Goal: Task Accomplishment & Management: Manage account settings

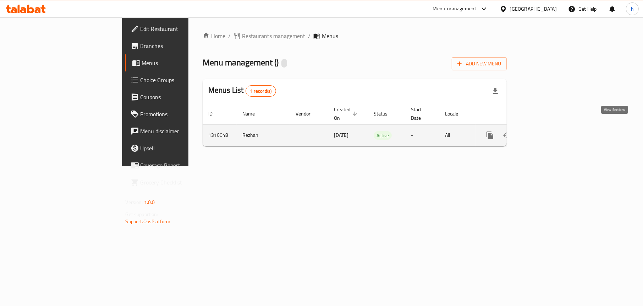
click at [545, 131] on icon "enhanced table" at bounding box center [541, 135] width 9 height 9
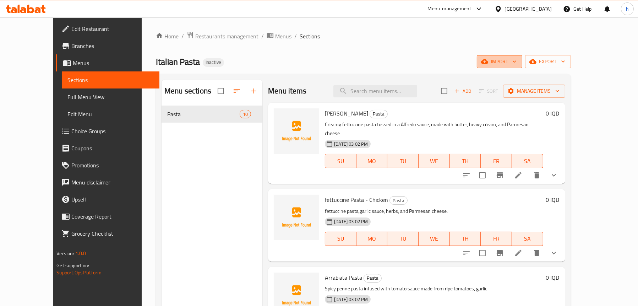
click at [516, 65] on span "import" at bounding box center [499, 61] width 34 height 9
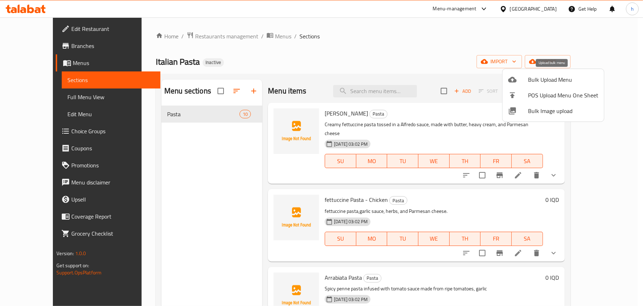
click at [521, 81] on div at bounding box center [518, 79] width 20 height 9
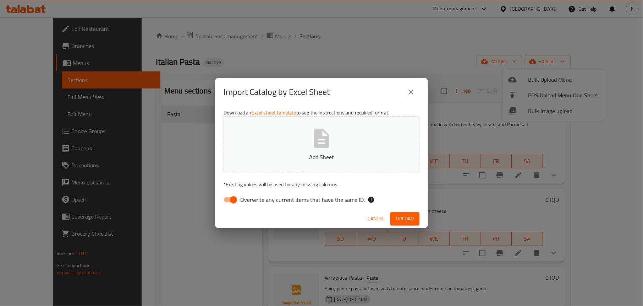
click at [235, 198] on input "Overwrite any current items that have the same ID." at bounding box center [233, 199] width 40 height 13
checkbox input "false"
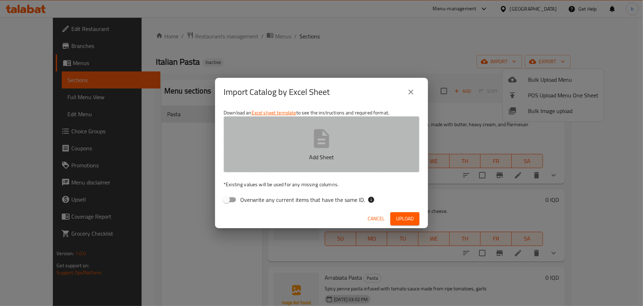
click at [293, 149] on button "Add Sheet" at bounding box center [322, 144] width 196 height 56
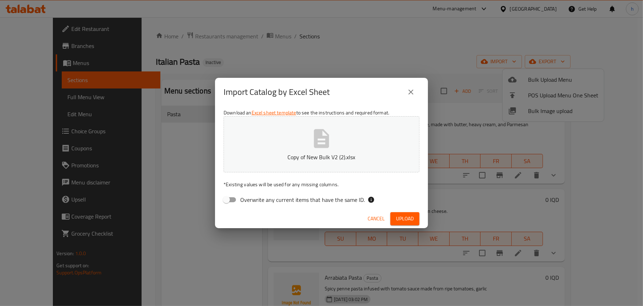
click at [409, 219] on span "Upload" at bounding box center [405, 218] width 18 height 9
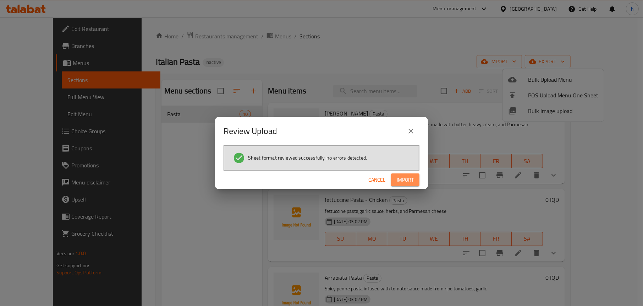
click at [398, 181] on span "Import" at bounding box center [405, 179] width 17 height 9
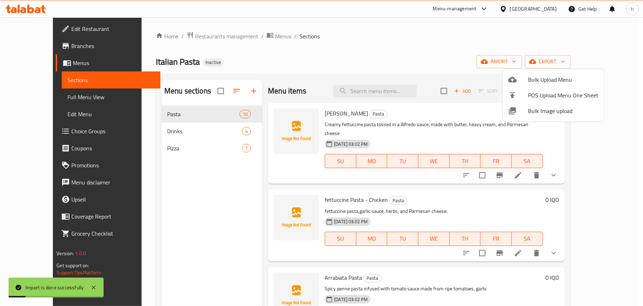
click at [189, 189] on div at bounding box center [321, 153] width 643 height 306
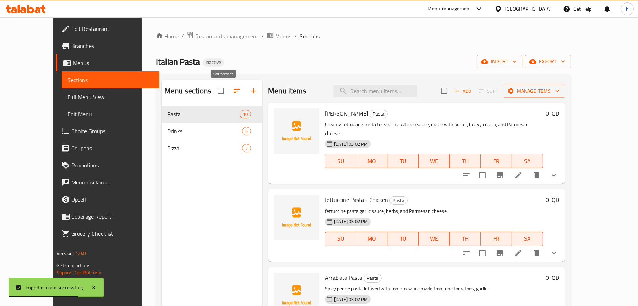
click at [233, 91] on icon "button" at bounding box center [236, 91] width 6 height 4
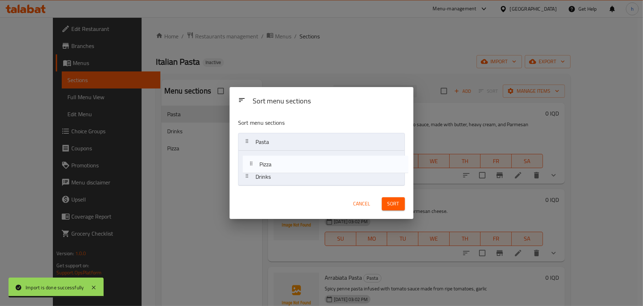
drag, startPoint x: 263, startPoint y: 176, endPoint x: 268, endPoint y: 155, distance: 21.7
click at [268, 155] on nav "Pasta Drinks Pizza" at bounding box center [321, 159] width 166 height 53
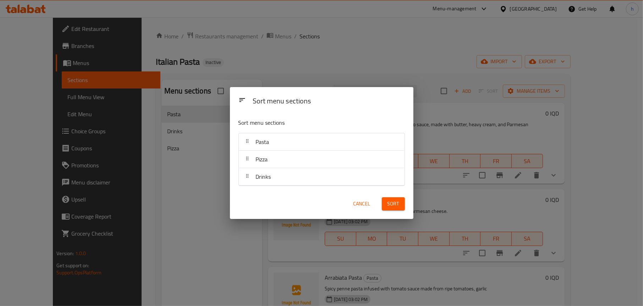
click at [402, 203] on button "Sort" at bounding box center [393, 203] width 23 height 13
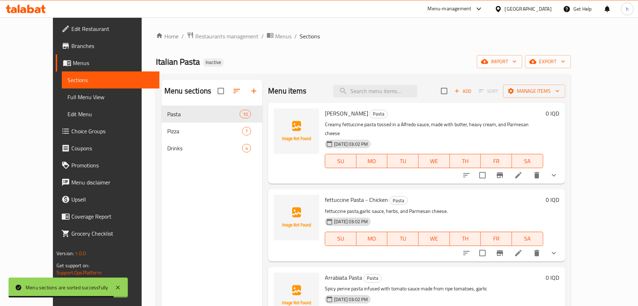
click at [173, 205] on div "Menu sections Pasta 10 Pizza 7 Drinks 4" at bounding box center [211, 232] width 101 height 306
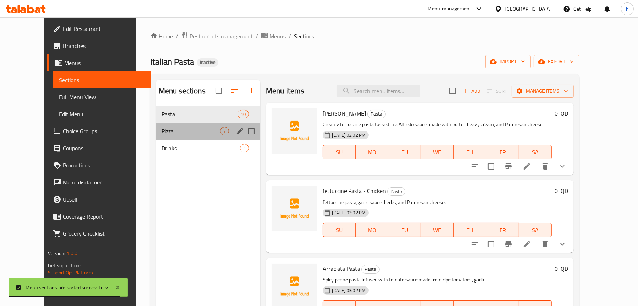
click at [161, 134] on span "Pizza" at bounding box center [190, 131] width 59 height 9
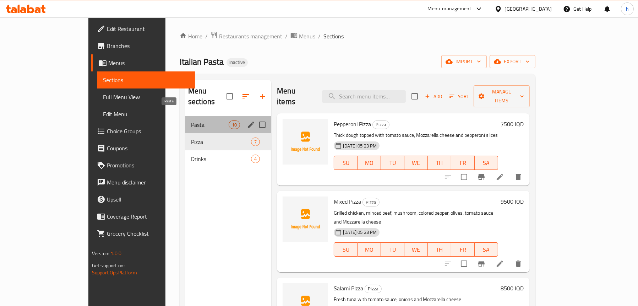
click at [191, 120] on span "Pasta" at bounding box center [210, 124] width 38 height 9
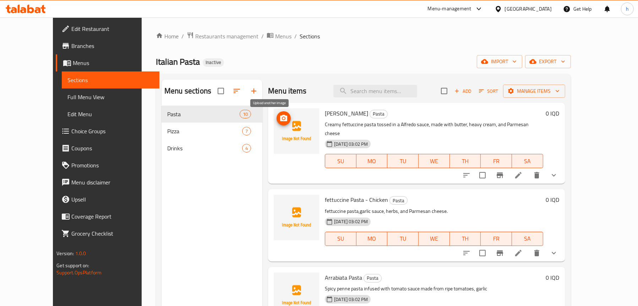
click at [276, 118] on span "upload picture" at bounding box center [283, 118] width 14 height 9
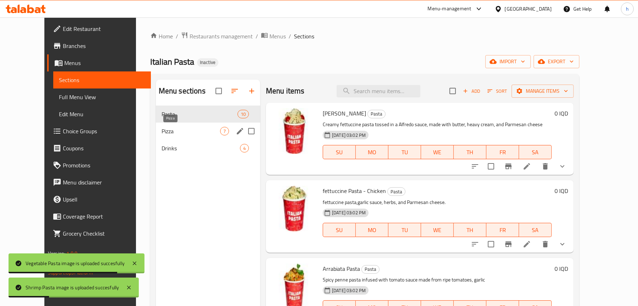
click at [161, 127] on span "Pizza" at bounding box center [190, 131] width 59 height 9
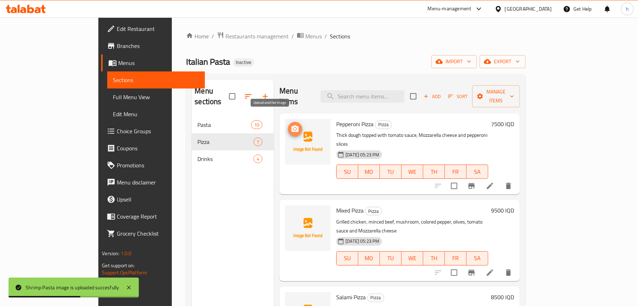
click at [291, 125] on icon "upload picture" at bounding box center [294, 128] width 7 height 6
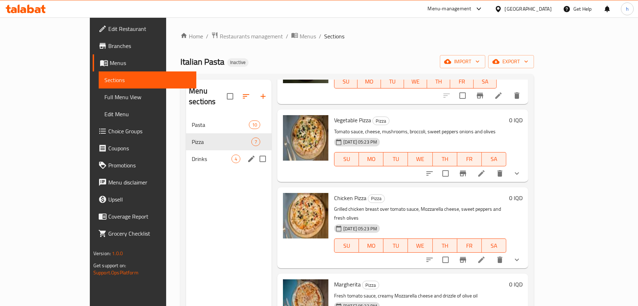
click at [186, 154] on div "Drinks 4" at bounding box center [229, 158] width 86 height 17
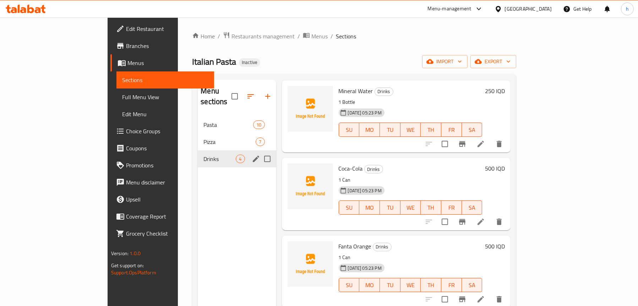
scroll to position [22, 0]
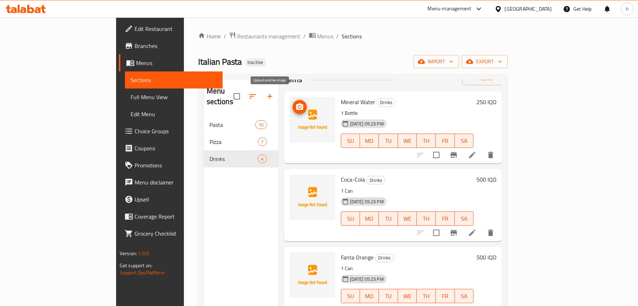
click at [292, 103] on span "upload picture" at bounding box center [299, 107] width 14 height 9
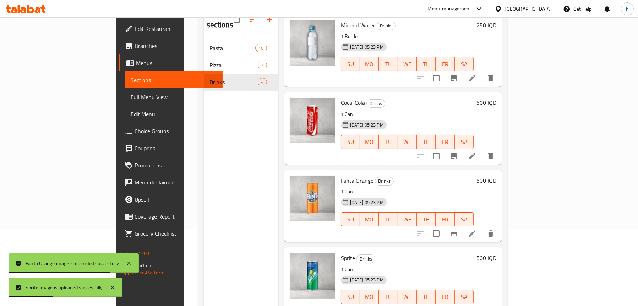
scroll to position [64, 0]
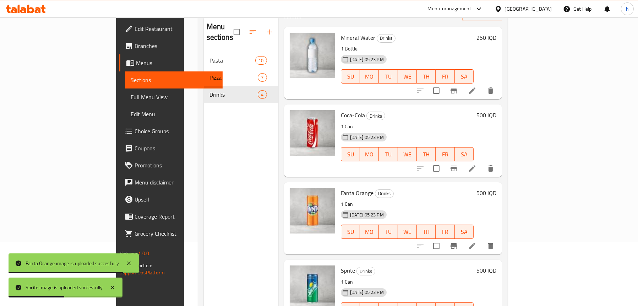
click at [131, 94] on span "Full Menu View" at bounding box center [174, 97] width 86 height 9
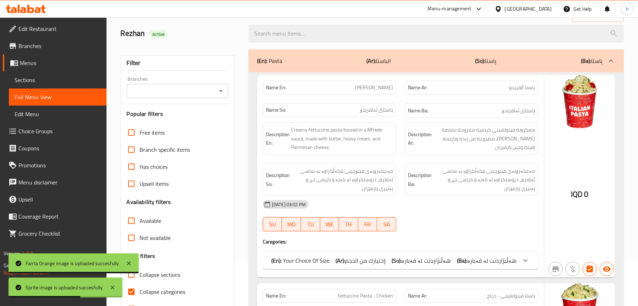
scroll to position [29, 0]
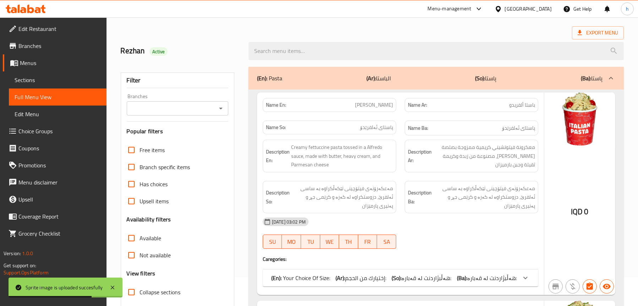
click at [220, 108] on icon "Open" at bounding box center [221, 109] width 4 height 2
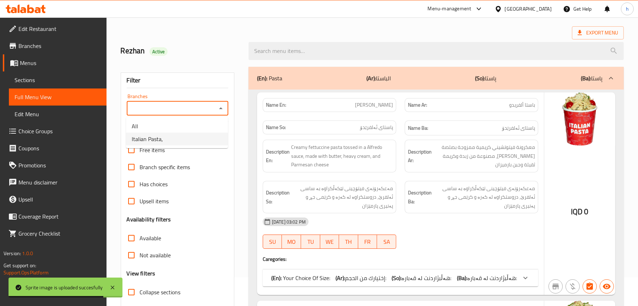
click at [172, 137] on li "Italian Pasta," at bounding box center [177, 138] width 102 height 13
type input "Italian Pasta,"
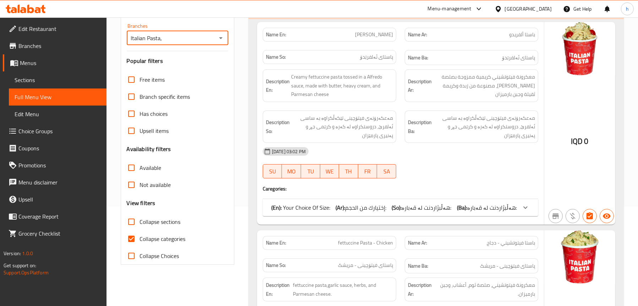
scroll to position [143, 0]
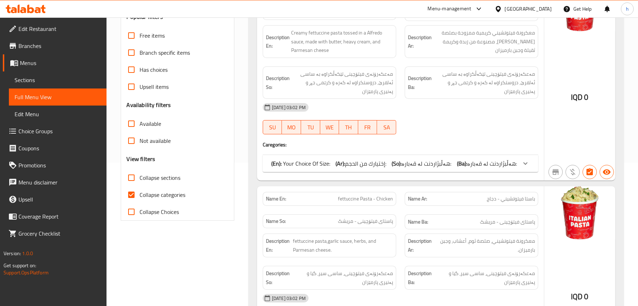
click at [153, 176] on span "Collapse sections" at bounding box center [160, 177] width 41 height 9
click at [140, 176] on input "Collapse sections" at bounding box center [131, 177] width 17 height 17
checkbox input "true"
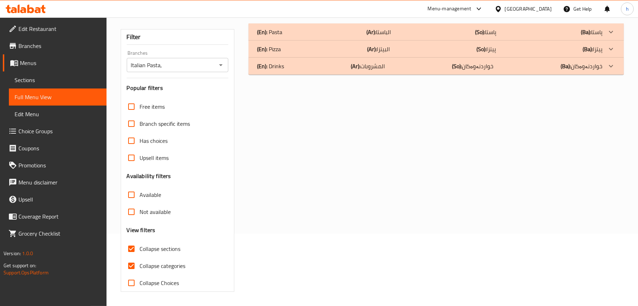
scroll to position [72, 0]
click at [161, 266] on span "Collapse categories" at bounding box center [163, 265] width 46 height 9
click at [140, 266] on input "Collapse categories" at bounding box center [131, 265] width 17 height 17
checkbox input "false"
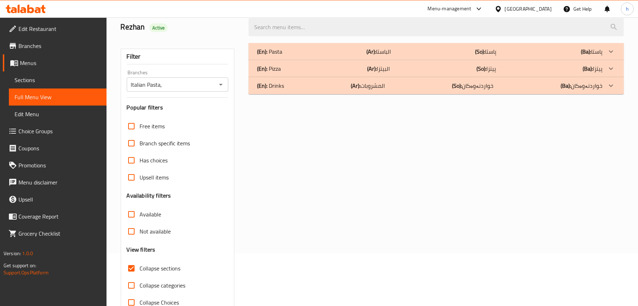
scroll to position [37, 0]
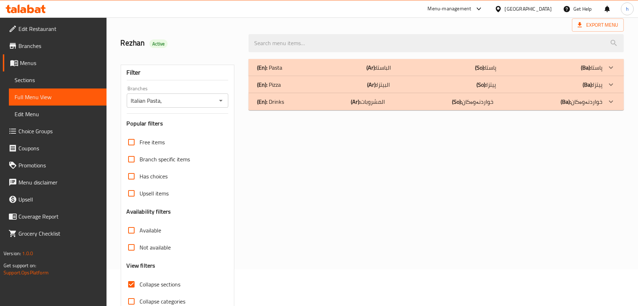
click at [288, 84] on div "(En): Pizza (Ar): البيتزا (So): پیتزا (Ba): پیتزا" at bounding box center [429, 84] width 345 height 9
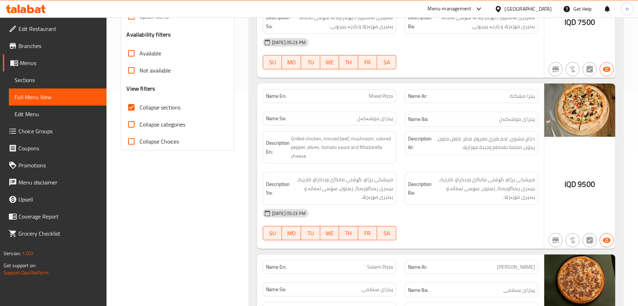
scroll to position [249, 0]
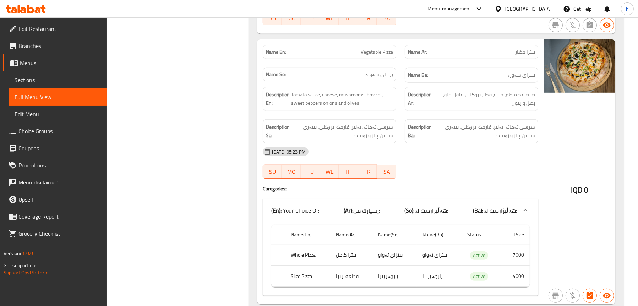
scroll to position [569, 0]
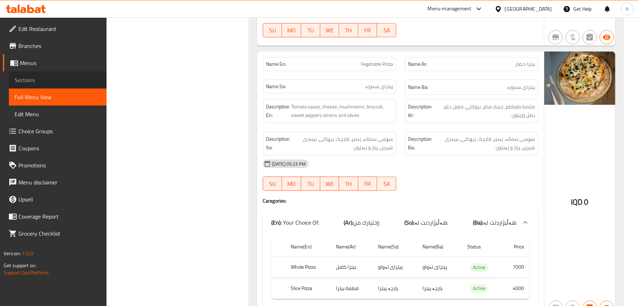
click at [30, 82] on span "Sections" at bounding box center [58, 80] width 86 height 9
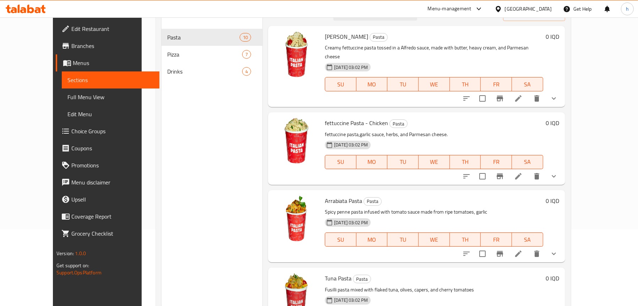
scroll to position [64, 0]
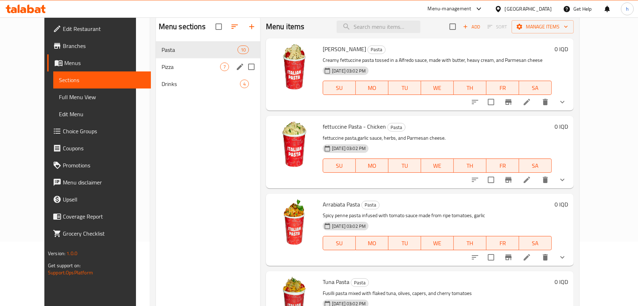
click at [161, 69] on span "Pizza" at bounding box center [190, 66] width 59 height 9
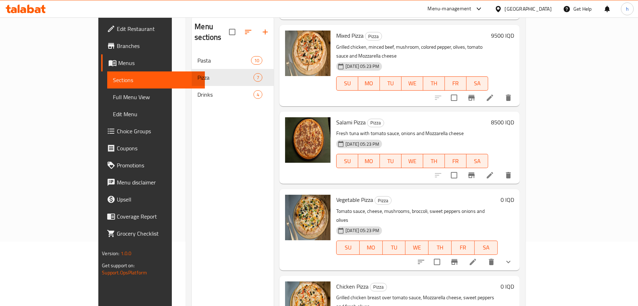
scroll to position [177, 0]
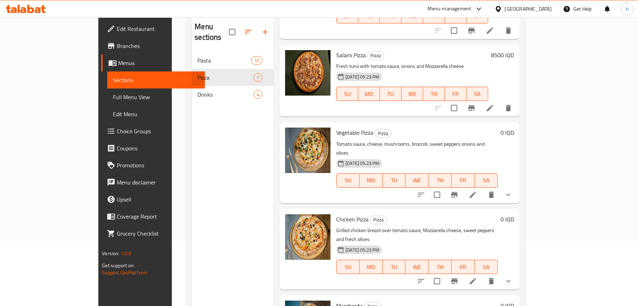
click at [477, 190] on icon at bounding box center [472, 194] width 9 height 9
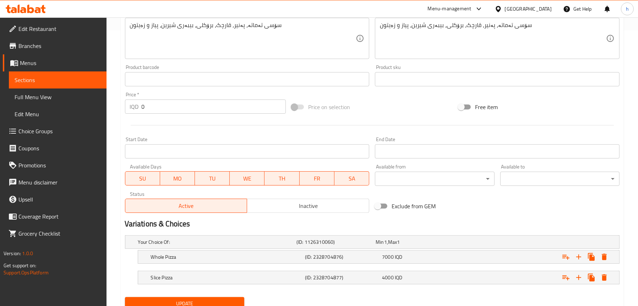
scroll to position [303, 0]
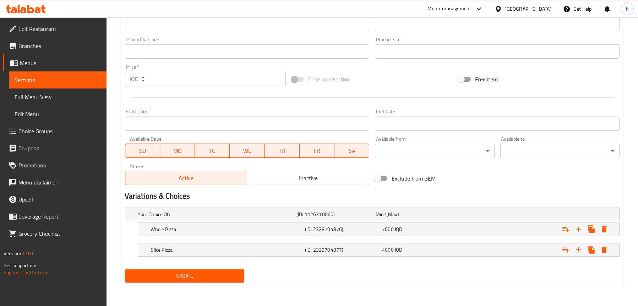
type textarea "Tomato sauce, cheese, mushrooms, broccoli, sweet peppers, onions and olives"
click at [187, 277] on span "Update" at bounding box center [185, 275] width 108 height 9
click at [52, 93] on span "Full Menu View" at bounding box center [58, 97] width 86 height 9
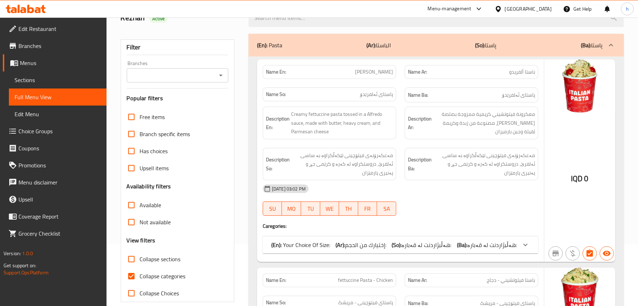
scroll to position [19, 0]
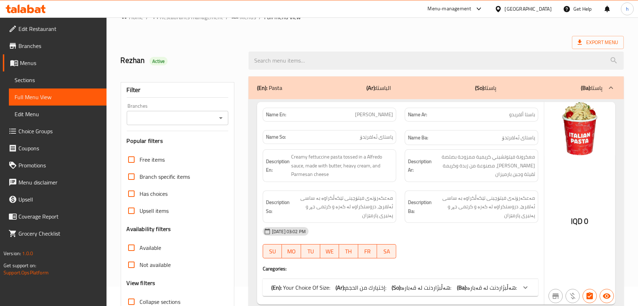
click at [219, 117] on icon "Open" at bounding box center [220, 118] width 9 height 9
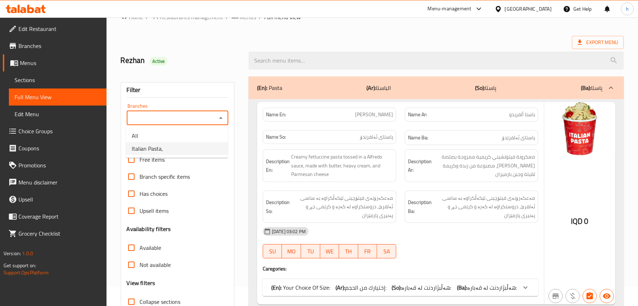
click at [177, 151] on li "Italian Pasta," at bounding box center [177, 148] width 102 height 13
type input "Italian Pasta,"
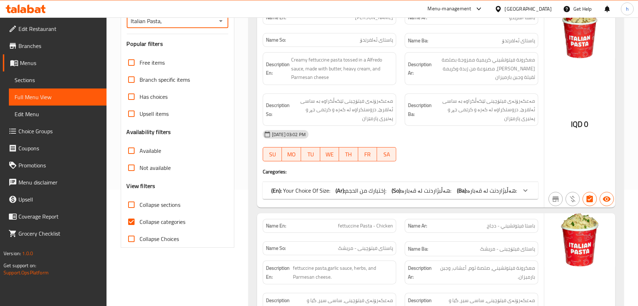
scroll to position [161, 0]
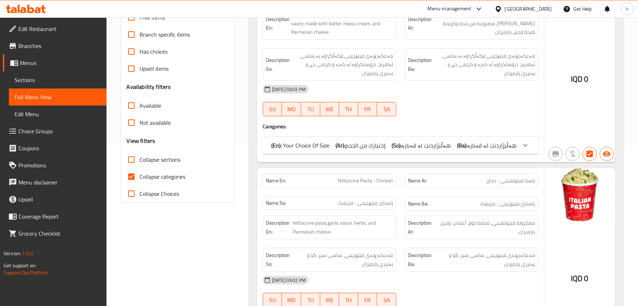
click at [155, 175] on span "Collapse categories" at bounding box center [163, 176] width 46 height 9
click at [140, 175] on input "Collapse categories" at bounding box center [131, 176] width 17 height 17
checkbox input "false"
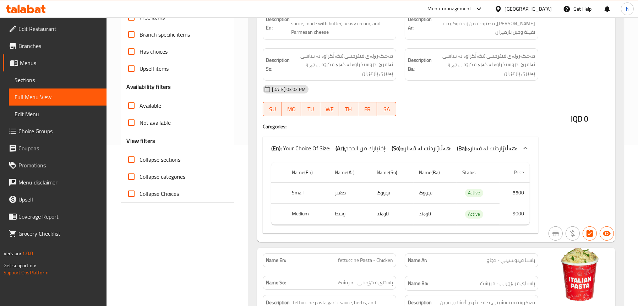
click at [156, 155] on span "Collapse sections" at bounding box center [160, 159] width 41 height 9
click at [140, 155] on input "Collapse sections" at bounding box center [131, 159] width 17 height 17
checkbox input "true"
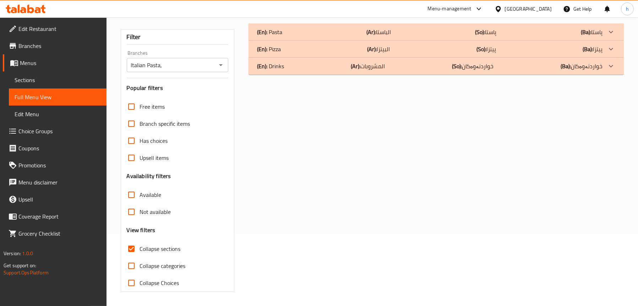
scroll to position [72, 0]
click at [383, 50] on p "(Ar): البيتزا" at bounding box center [378, 49] width 23 height 9
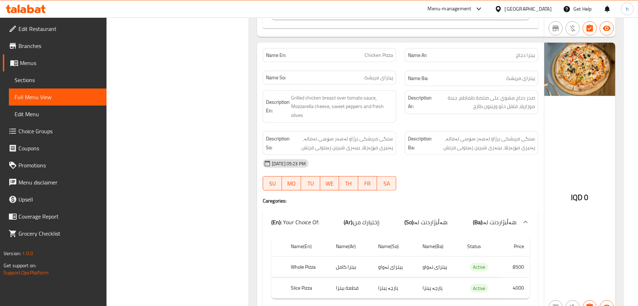
scroll to position [888, 0]
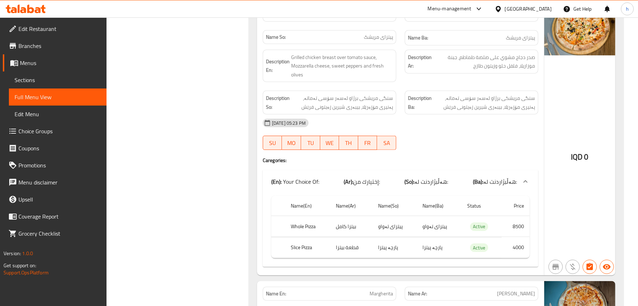
click at [198, 158] on div "Filter Branches Italian Pasta, Branches Popular filters Free items Branch speci…" at bounding box center [180, 29] width 128 height 1653
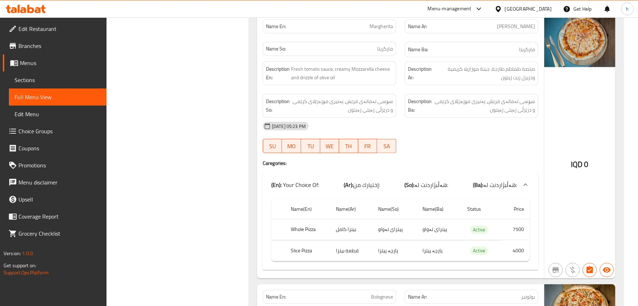
scroll to position [1172, 0]
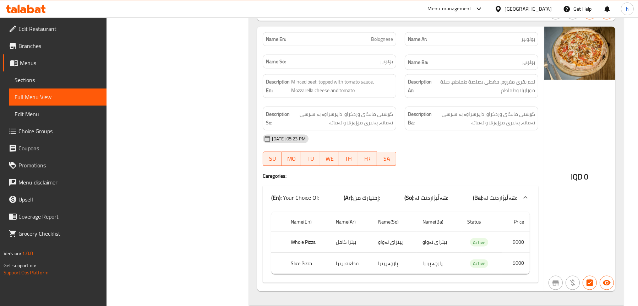
scroll to position [1447, 0]
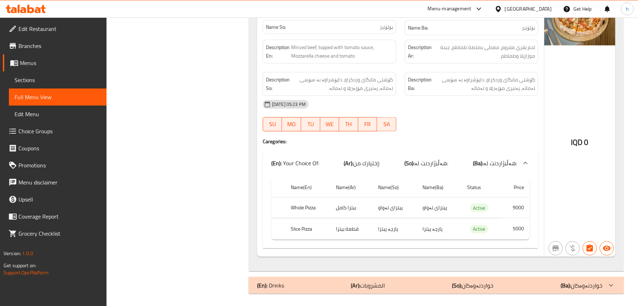
click at [290, 282] on div "(En): Drinks (Ar): المشروبات (So): خواردنەوەکان (Ba): خواردنەوەکان" at bounding box center [429, 285] width 345 height 9
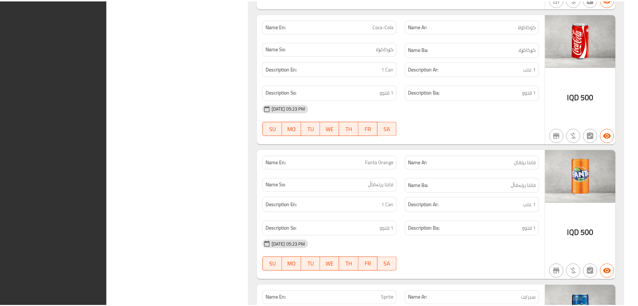
scroll to position [2006, 0]
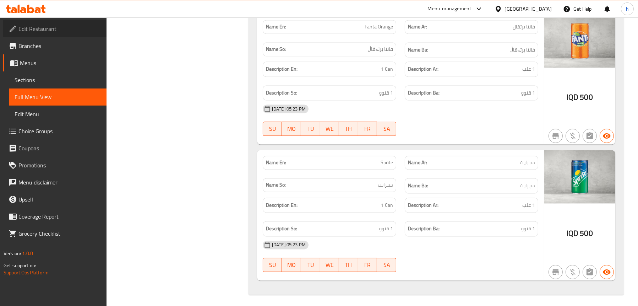
click at [32, 33] on span "Edit Restaurant" at bounding box center [59, 28] width 82 height 9
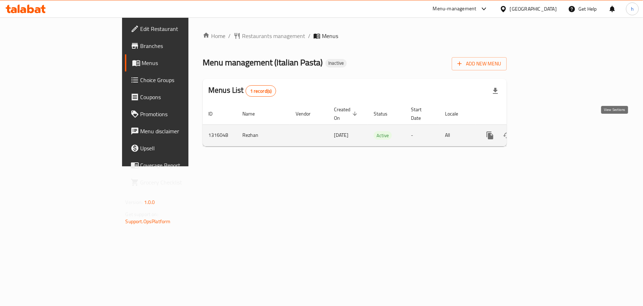
click at [550, 129] on link "enhanced table" at bounding box center [541, 135] width 17 height 17
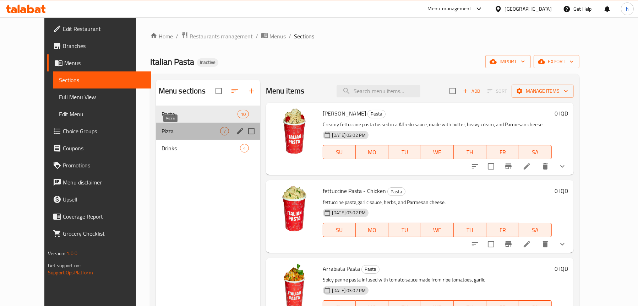
click at [194, 131] on span "Pizza" at bounding box center [190, 131] width 59 height 9
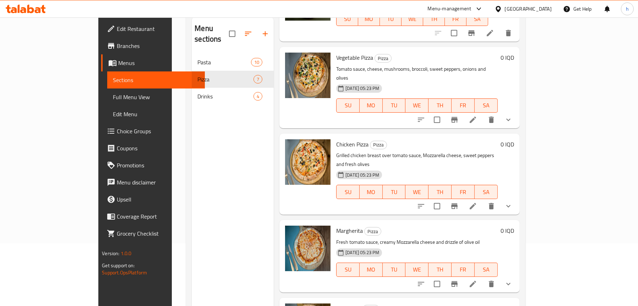
scroll to position [100, 0]
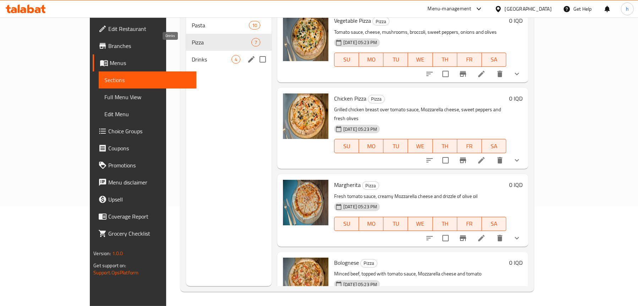
click at [192, 55] on span "Drinks" at bounding box center [212, 59] width 40 height 9
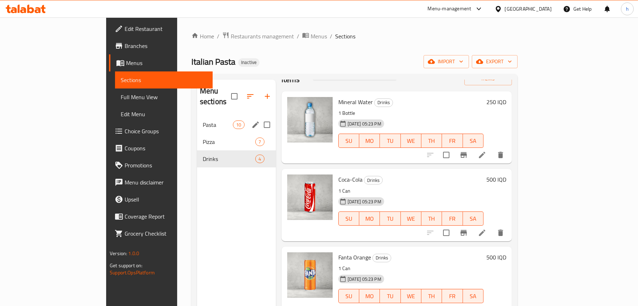
click at [197, 102] on div "Menu sections" at bounding box center [236, 96] width 79 height 34
click at [203, 120] on span "Pasta" at bounding box center [218, 124] width 30 height 9
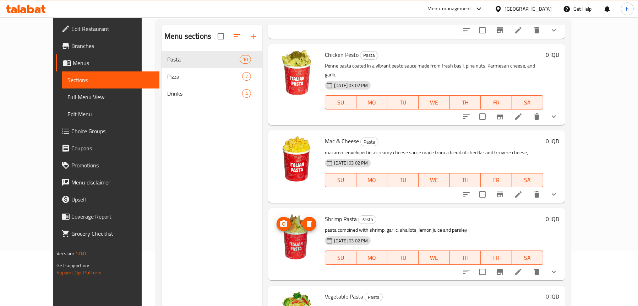
scroll to position [100, 0]
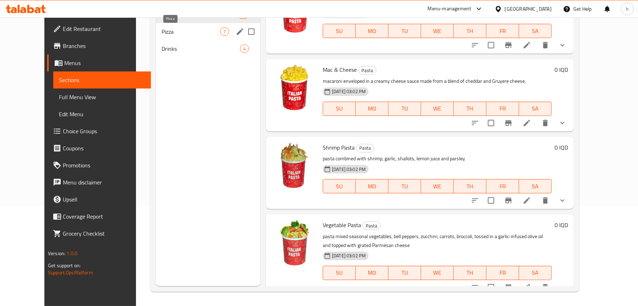
click at [161, 28] on span "Pizza" at bounding box center [190, 31] width 59 height 9
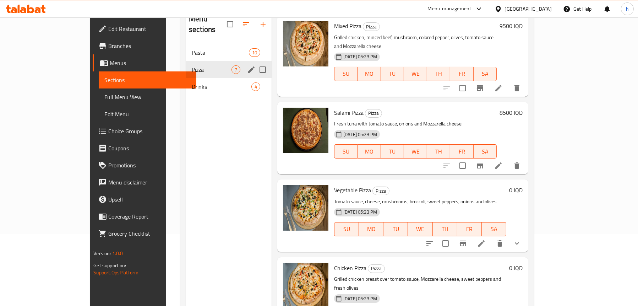
scroll to position [64, 0]
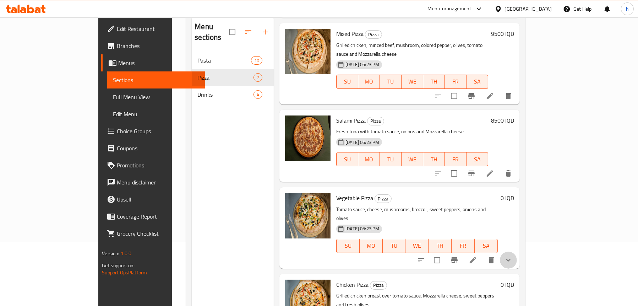
click at [510, 258] on icon "show more" at bounding box center [508, 259] width 4 height 2
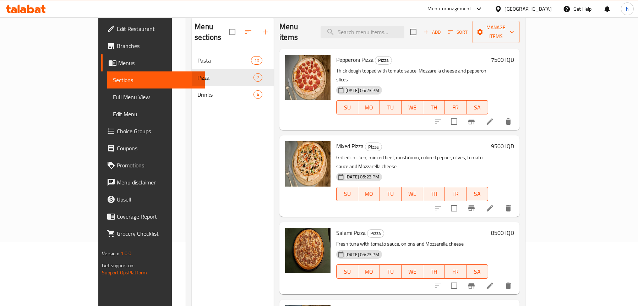
scroll to position [0, 0]
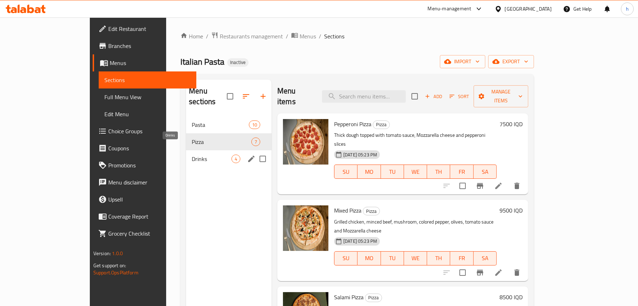
click at [192, 154] on span "Drinks" at bounding box center [212, 158] width 40 height 9
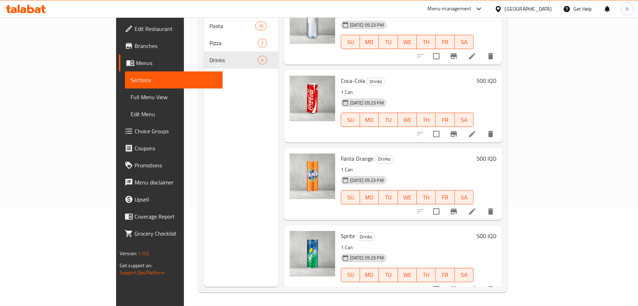
scroll to position [100, 0]
click at [131, 95] on span "Full Menu View" at bounding box center [174, 97] width 86 height 9
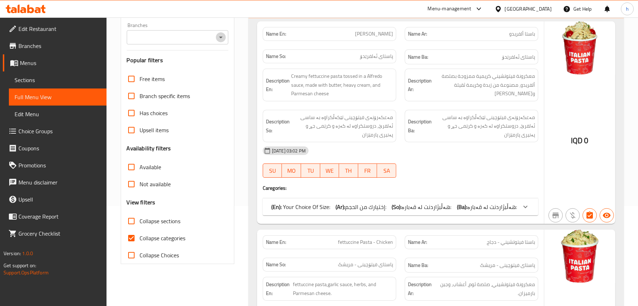
click at [218, 38] on icon "Open" at bounding box center [220, 37] width 9 height 9
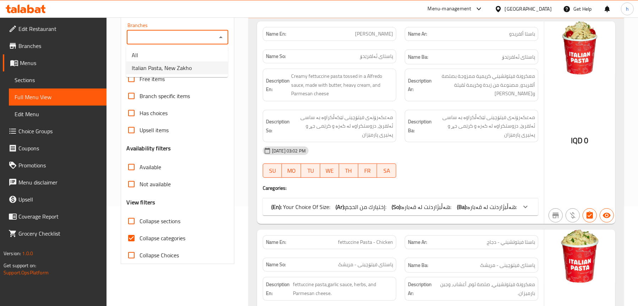
click at [189, 67] on span "Italian Pasta, New Zakho" at bounding box center [162, 68] width 60 height 9
type input "Italian Pasta, New Zakho"
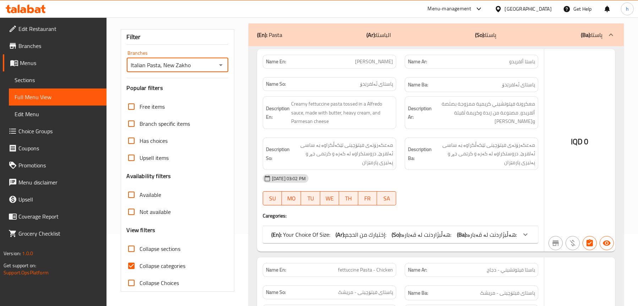
scroll to position [100, 0]
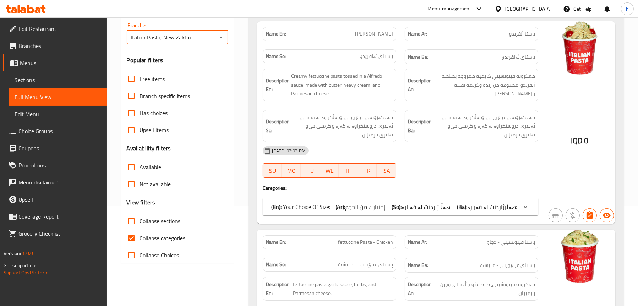
click at [164, 221] on span "Collapse sections" at bounding box center [160, 220] width 41 height 9
click at [140, 221] on input "Collapse sections" at bounding box center [131, 220] width 17 height 17
checkbox input "true"
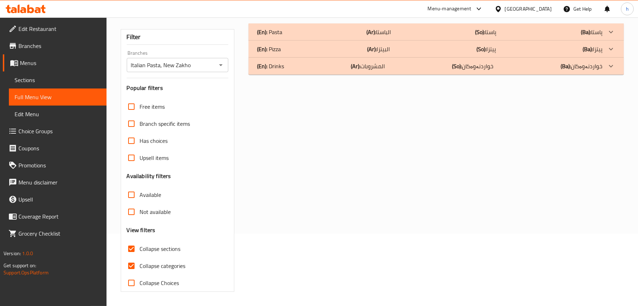
scroll to position [72, 0]
click at [291, 50] on div "(En): Pizza (Ar): البيتزا (So): پیتزا (Ba): پیتزا" at bounding box center [429, 49] width 345 height 9
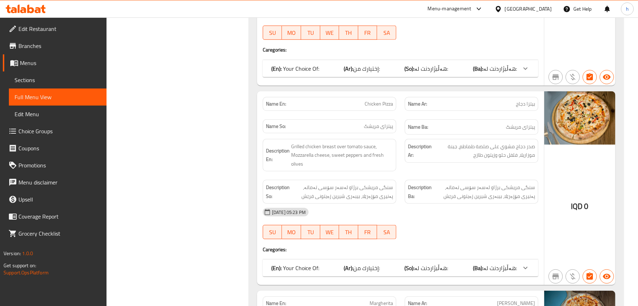
scroll to position [782, 0]
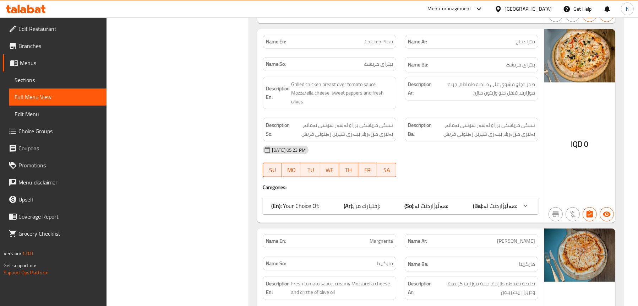
click at [378, 206] on span "إختيارك من:" at bounding box center [366, 205] width 27 height 11
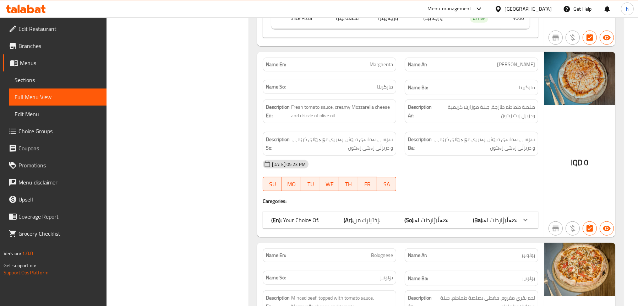
scroll to position [1172, 0]
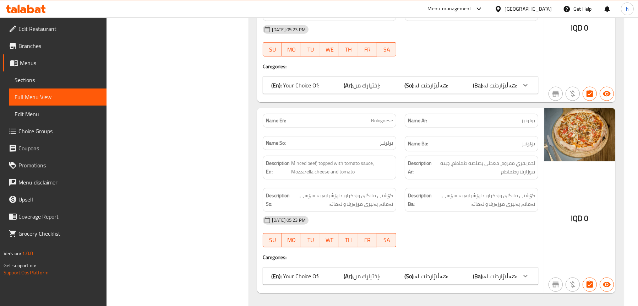
click at [414, 88] on b "(So):" at bounding box center [410, 85] width 10 height 11
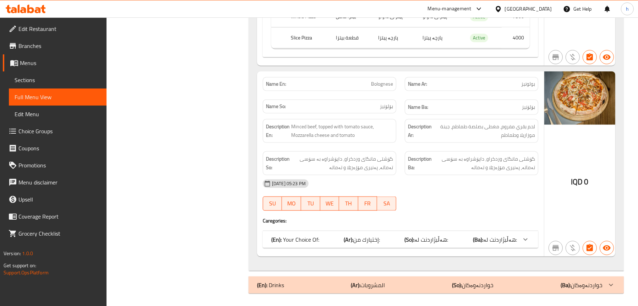
click at [507, 240] on span "هەڵبژاردنت لە:" at bounding box center [500, 239] width 34 height 11
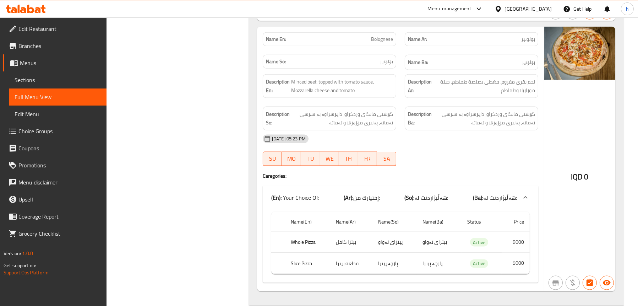
scroll to position [1367, 0]
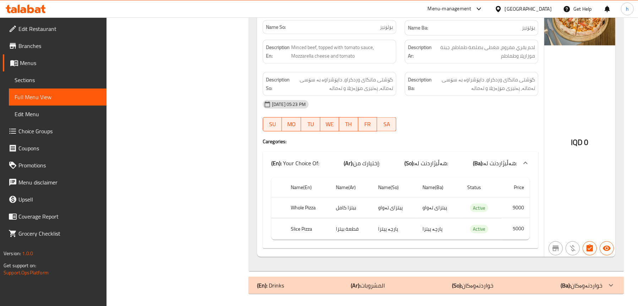
click at [286, 281] on div "(En): Drinks (Ar): المشروبات (So): خواردنەوەکان (Ba): خواردنەوەکان" at bounding box center [429, 285] width 345 height 9
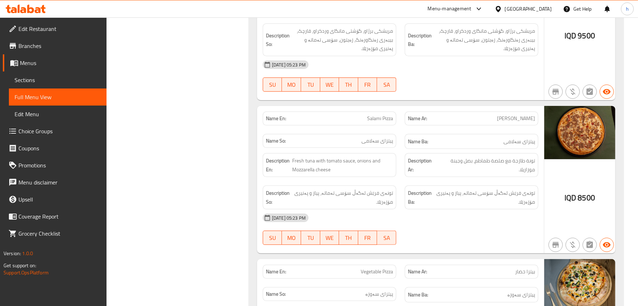
scroll to position [303, 0]
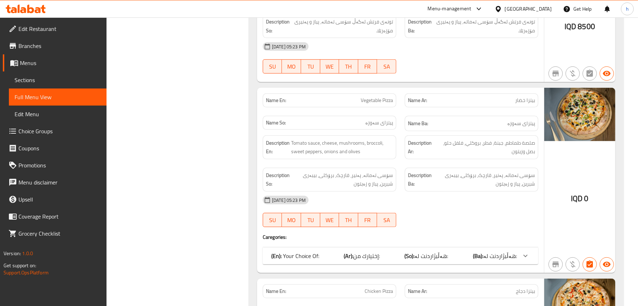
scroll to position [587, 0]
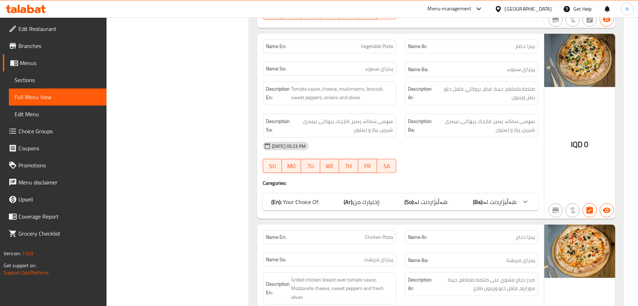
click at [314, 202] on p "(En): Your Choice Of:" at bounding box center [295, 201] width 48 height 9
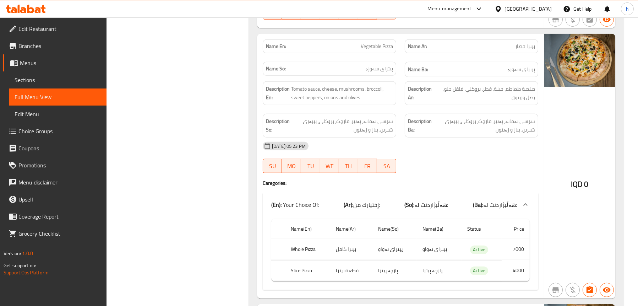
click at [33, 79] on span "Sections" at bounding box center [58, 80] width 86 height 9
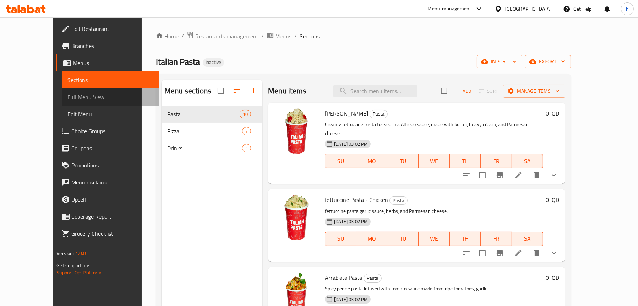
click at [67, 96] on span "Full Menu View" at bounding box center [110, 97] width 86 height 9
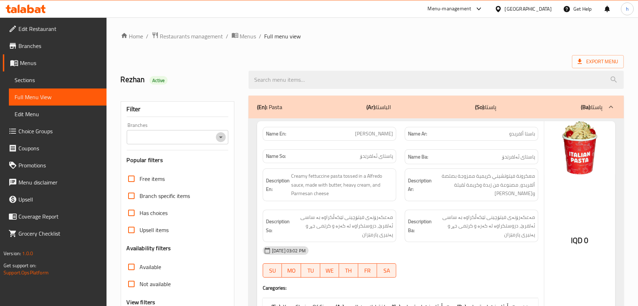
click at [224, 136] on icon "Open" at bounding box center [220, 137] width 9 height 9
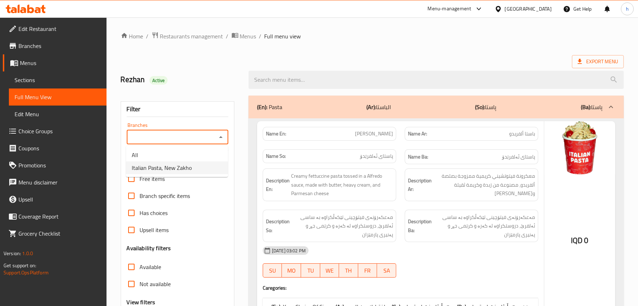
click at [194, 161] on li "Italian Pasta, New Zakho" at bounding box center [177, 167] width 102 height 13
type input "Italian Pasta, New Zakho"
click at [347, 99] on div "(En): Pasta (Ar): الباستا (So): پاستا (Ba): پاستا" at bounding box center [435, 106] width 375 height 23
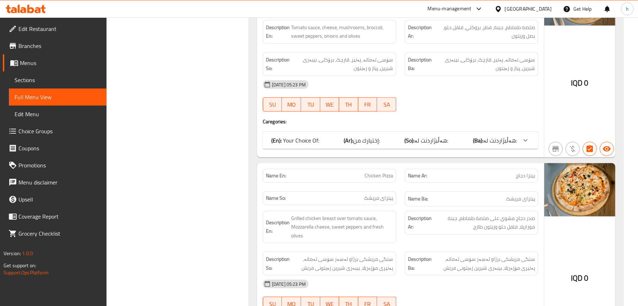
scroll to position [745, 0]
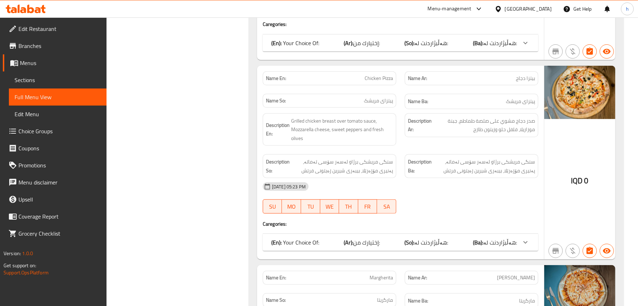
click at [321, 46] on div "(En): Your Choice Of: (Ar): إختيارك من: (So): هەڵبژاردنت لە: (Ba): هەڵبژاردنت ل…" at bounding box center [394, 43] width 246 height 9
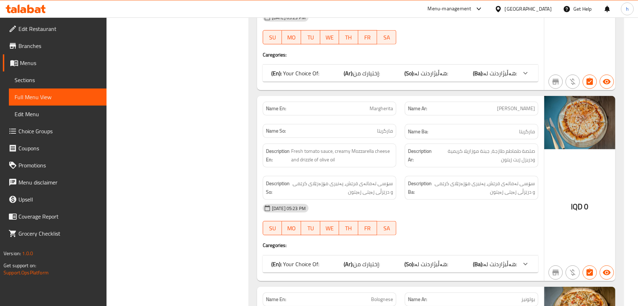
scroll to position [1135, 0]
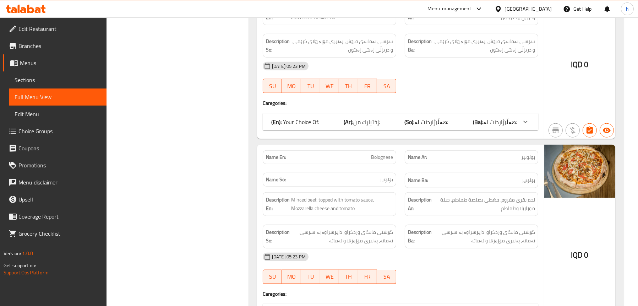
click at [363, 122] on span "إختيارك من:" at bounding box center [366, 121] width 27 height 11
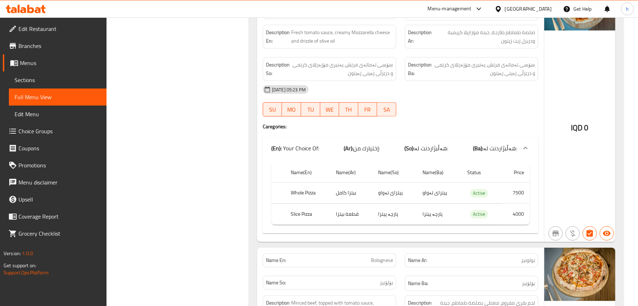
scroll to position [1100, 0]
